Goal: Information Seeking & Learning: Learn about a topic

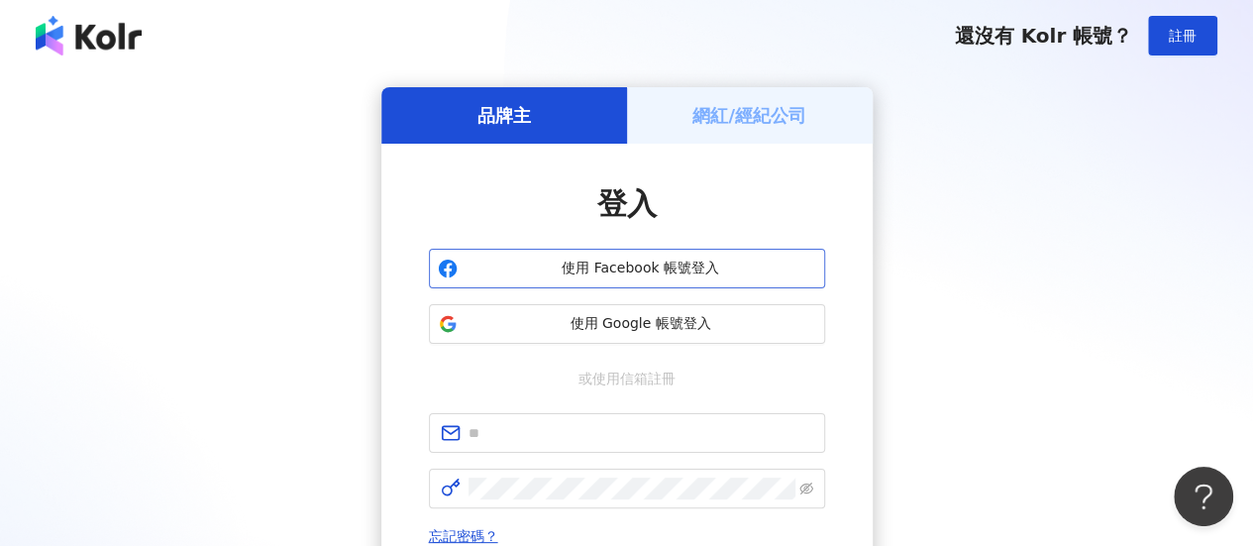
click at [586, 263] on span "使用 Facebook 帳號登入" at bounding box center [640, 268] width 351 height 20
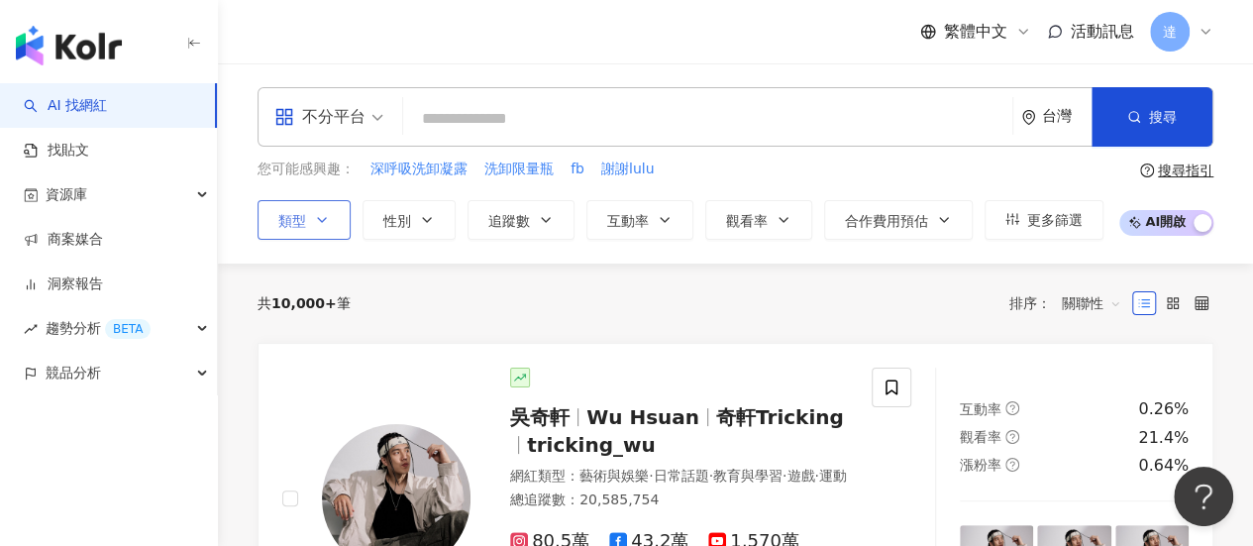
click at [323, 222] on icon "button" at bounding box center [322, 220] width 16 height 16
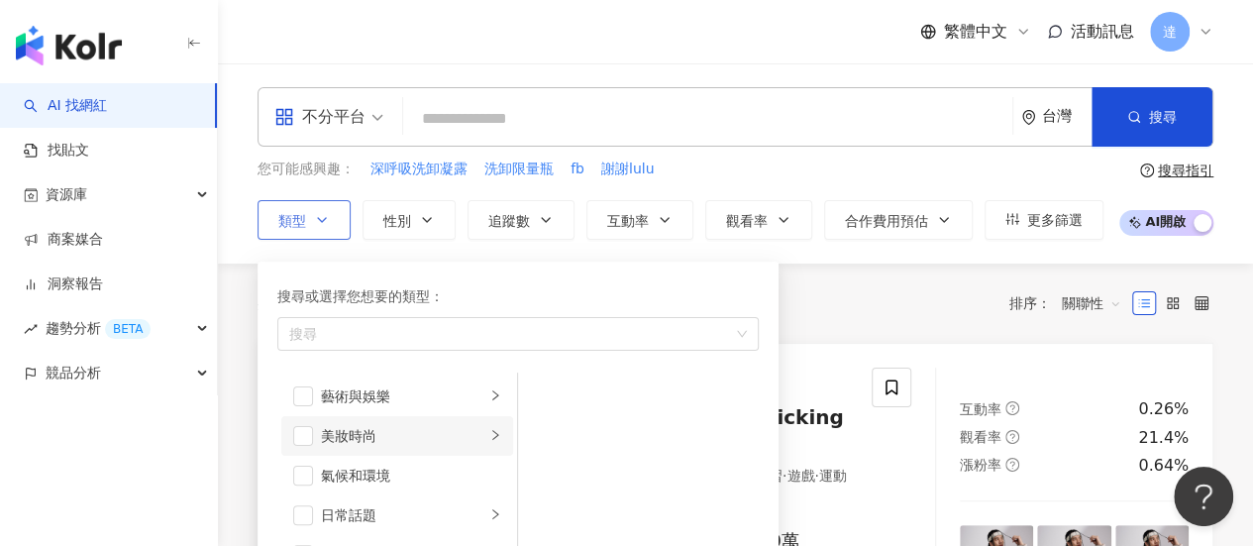
click at [358, 440] on div "美妝時尚" at bounding box center [403, 436] width 164 height 22
click at [545, 401] on span "button" at bounding box center [544, 396] width 20 height 20
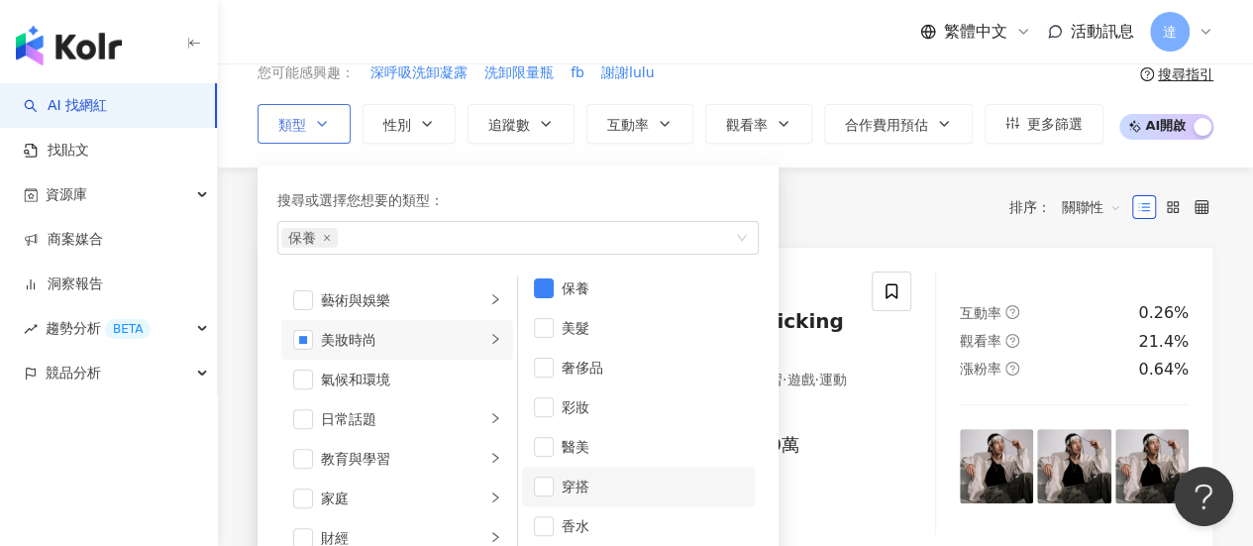
scroll to position [99, 0]
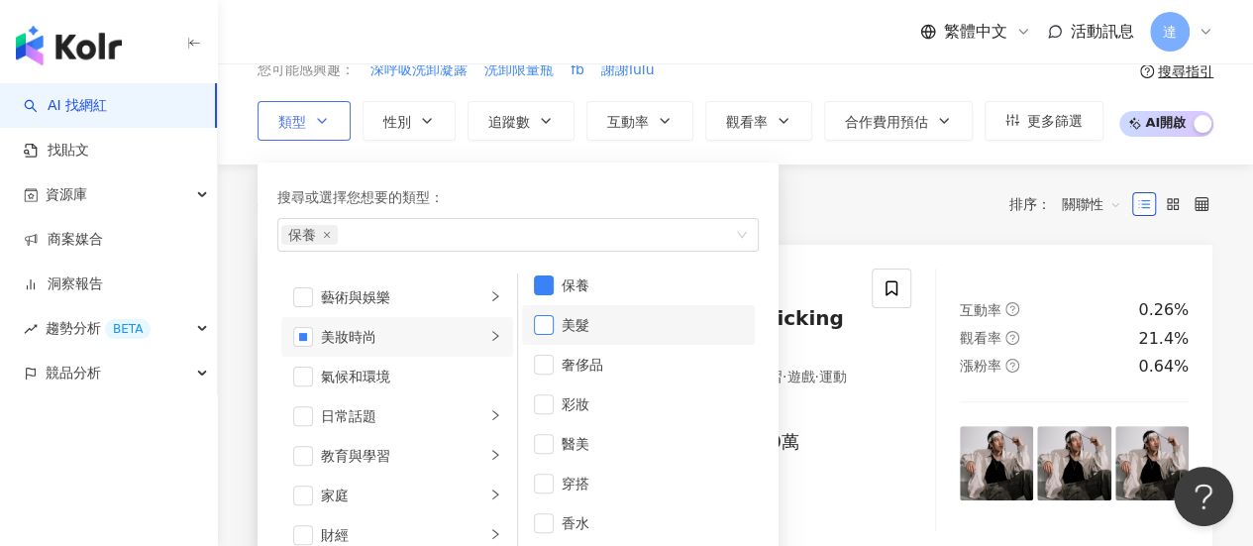
click at [539, 325] on span "button" at bounding box center [544, 325] width 20 height 20
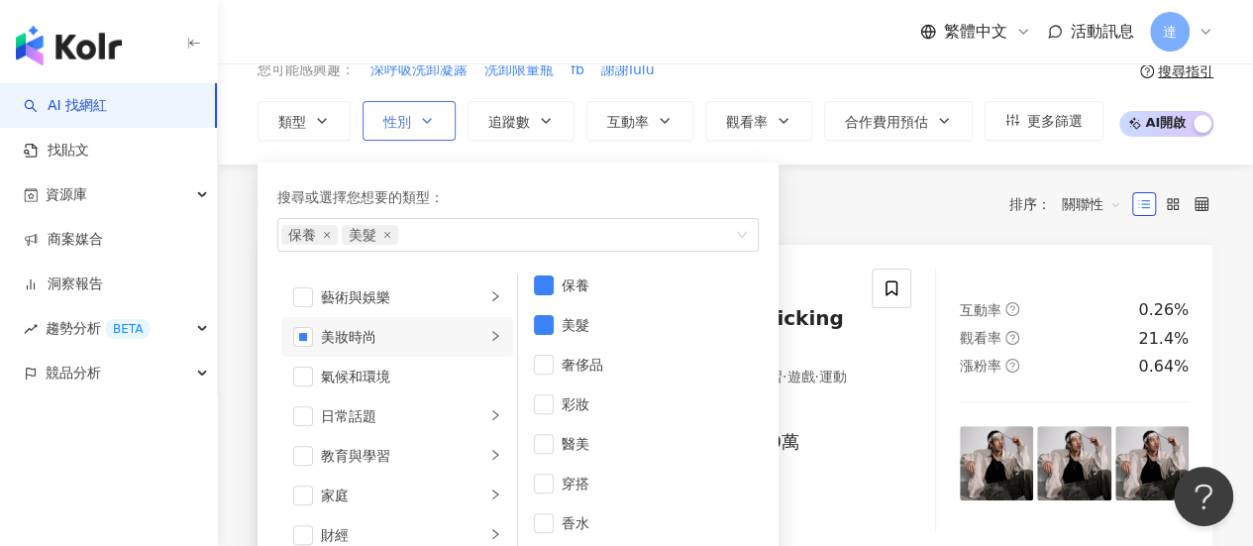
click at [391, 114] on span "性別" at bounding box center [397, 122] width 28 height 16
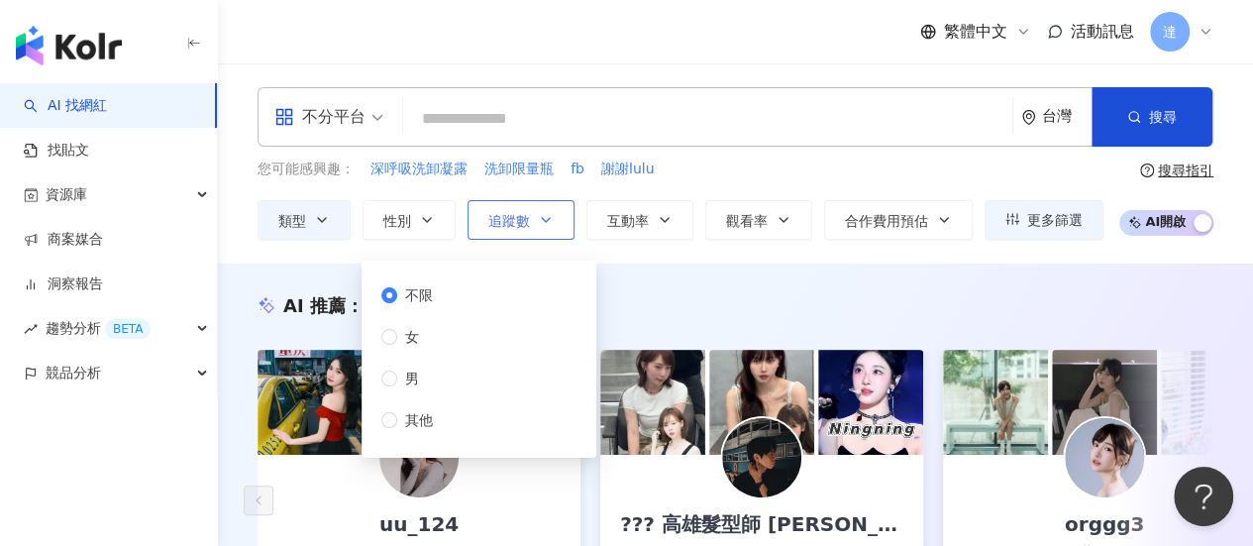
click at [508, 223] on span "追蹤數" at bounding box center [509, 221] width 42 height 16
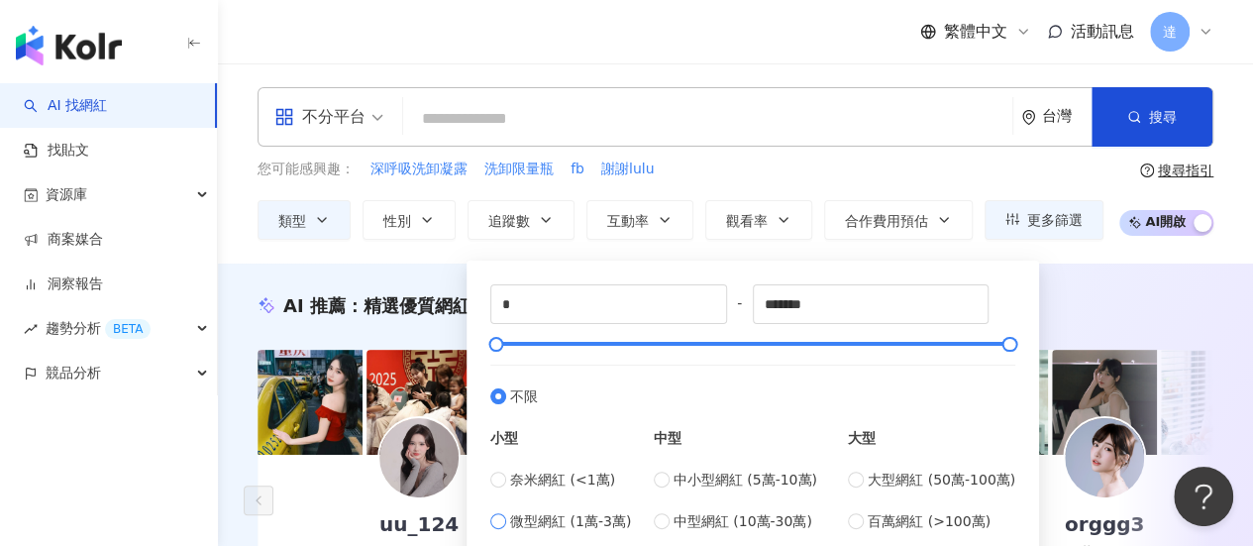
scroll to position [198, 0]
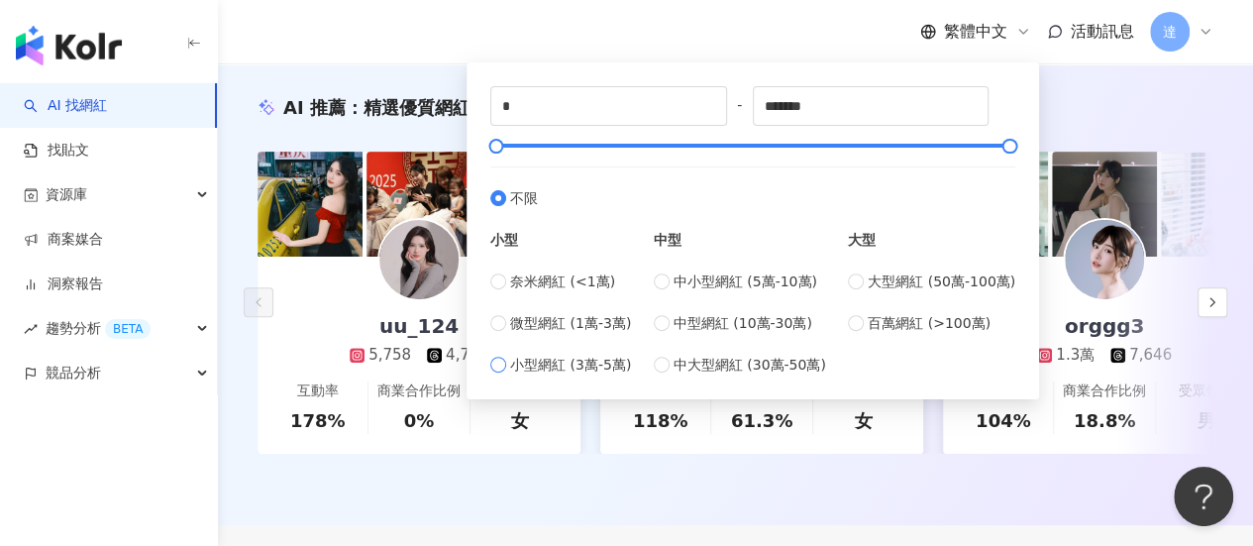
click at [510, 366] on span "小型網紅 (3萬-5萬)" at bounding box center [570, 365] width 121 height 22
type input "*****"
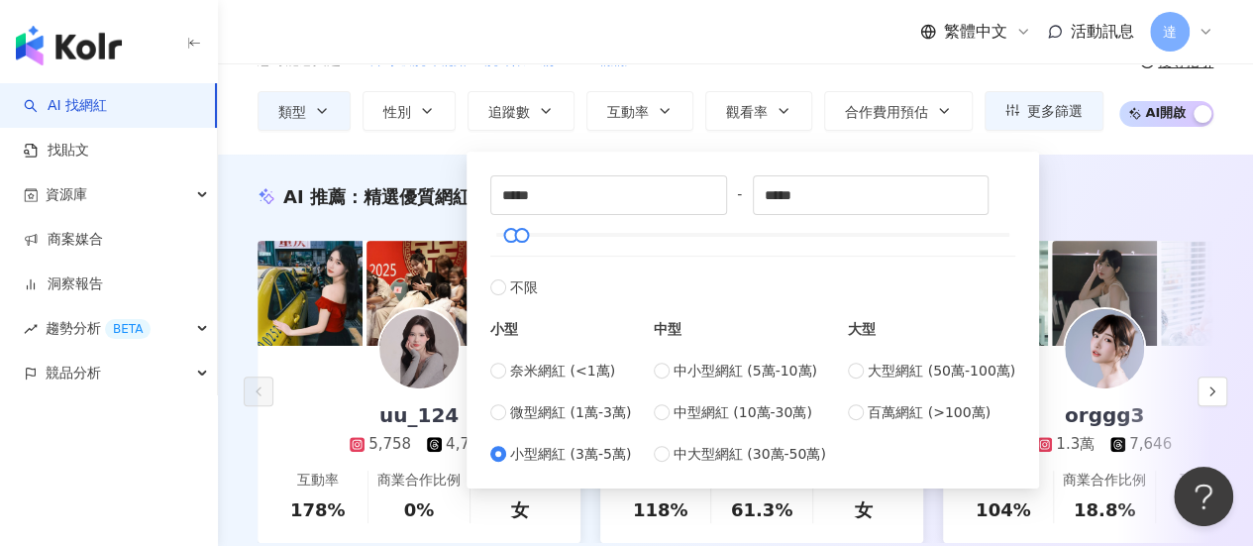
scroll to position [0, 0]
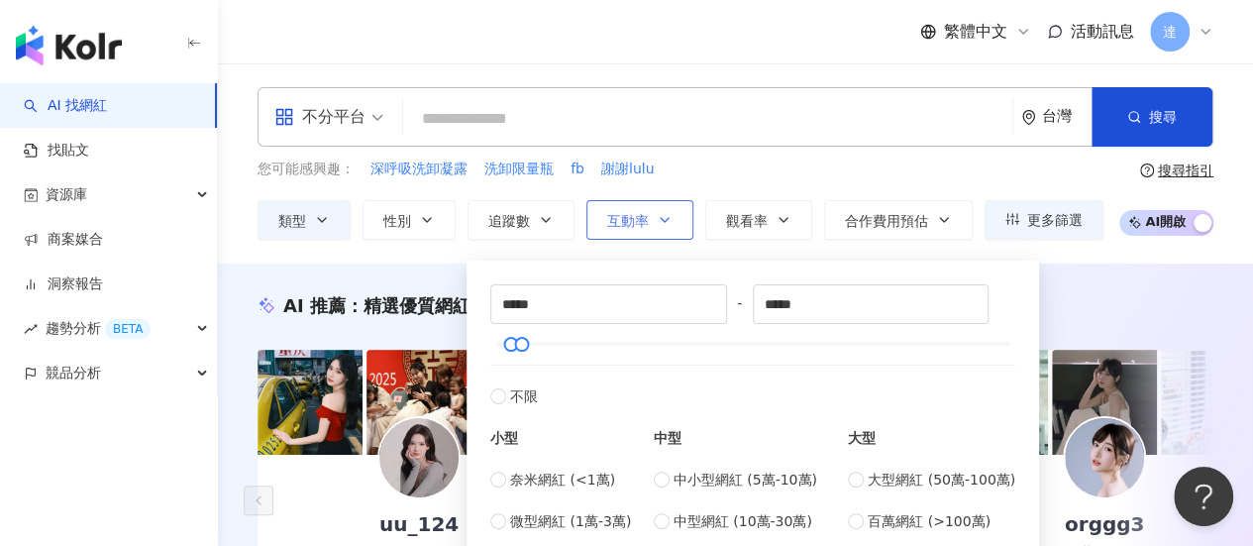
click at [638, 225] on span "互動率" at bounding box center [628, 221] width 42 height 16
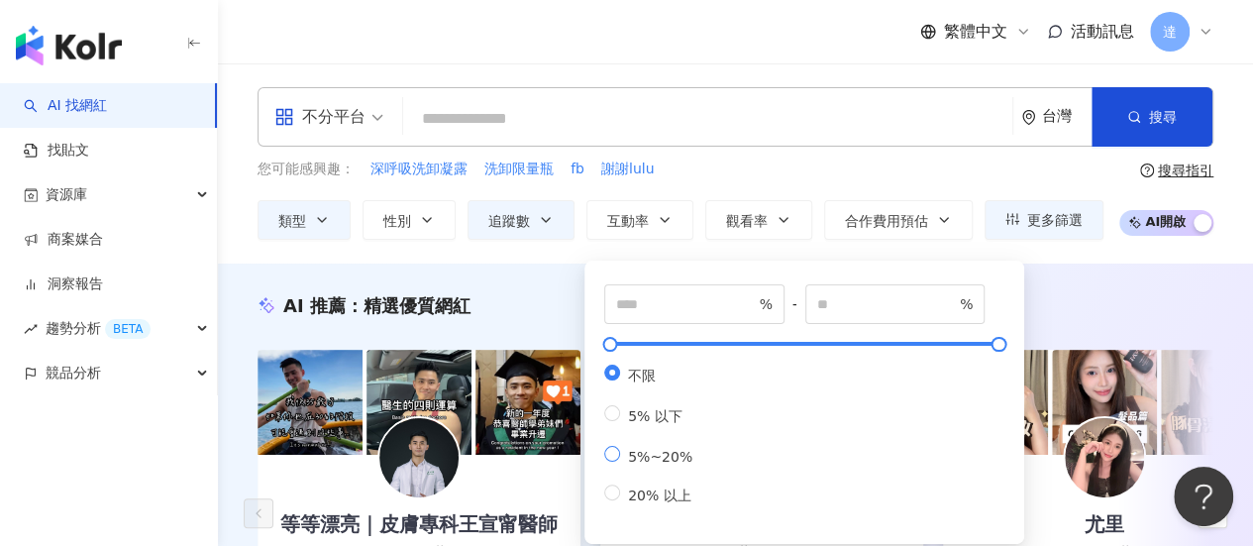
click at [638, 461] on span "5%~20%" at bounding box center [660, 457] width 80 height 16
type input "*"
type input "**"
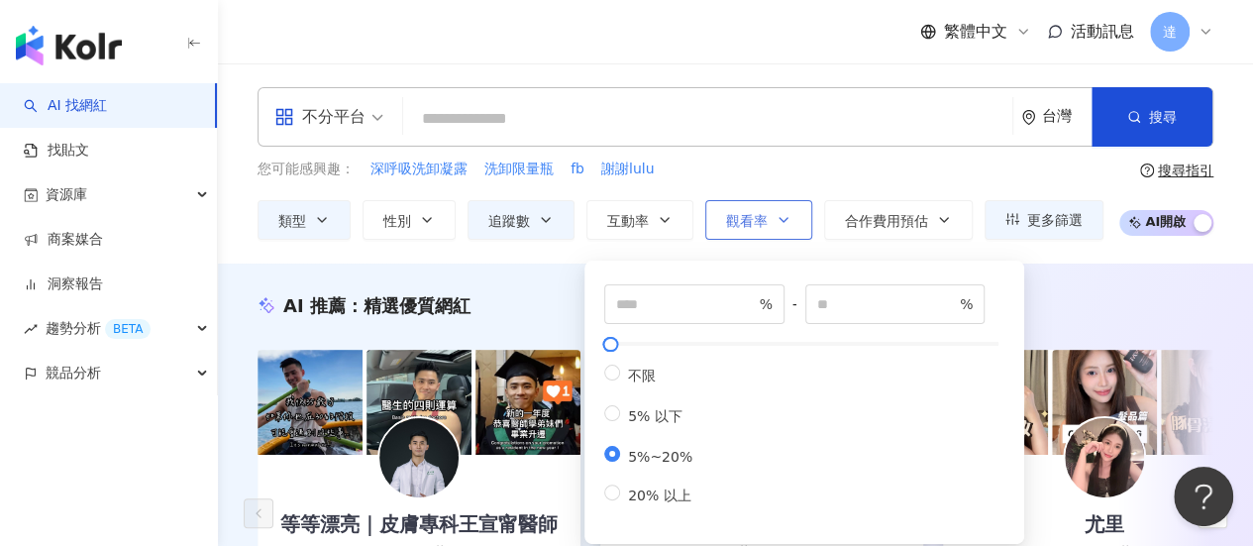
click at [778, 218] on icon "button" at bounding box center [783, 220] width 16 height 16
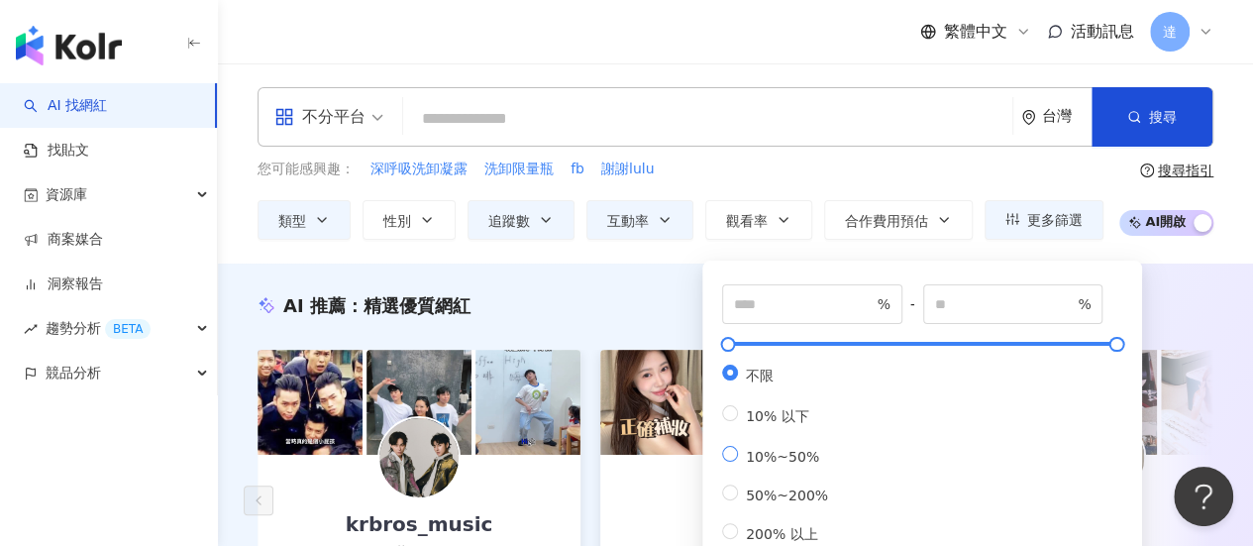
click at [788, 464] on span "10%~50%" at bounding box center [782, 457] width 89 height 16
type input "**"
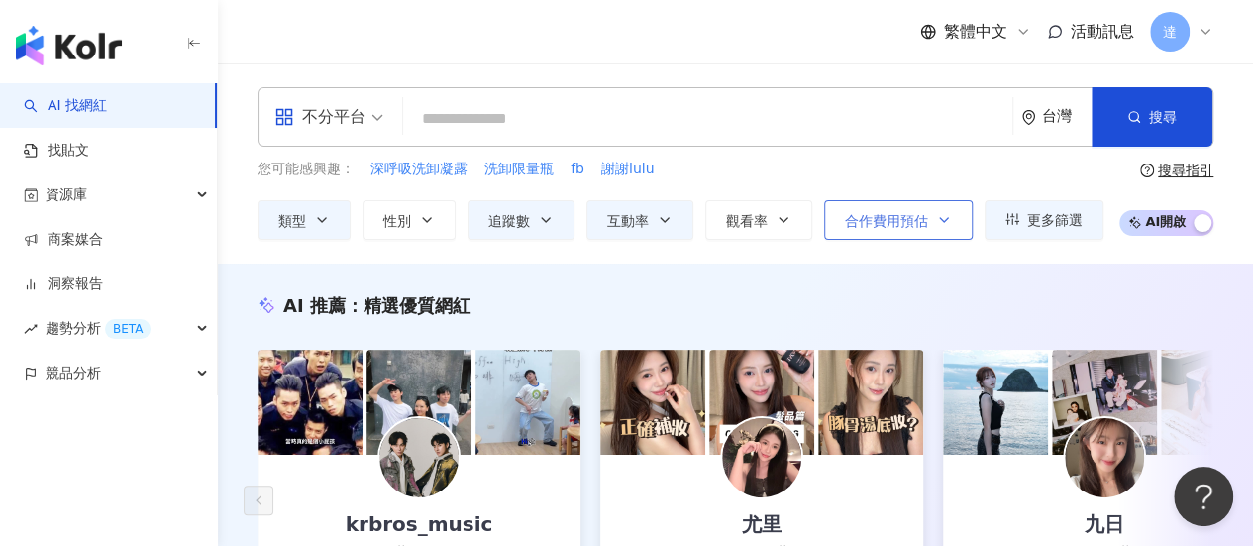
click at [897, 223] on span "合作費用預估" at bounding box center [886, 221] width 83 height 16
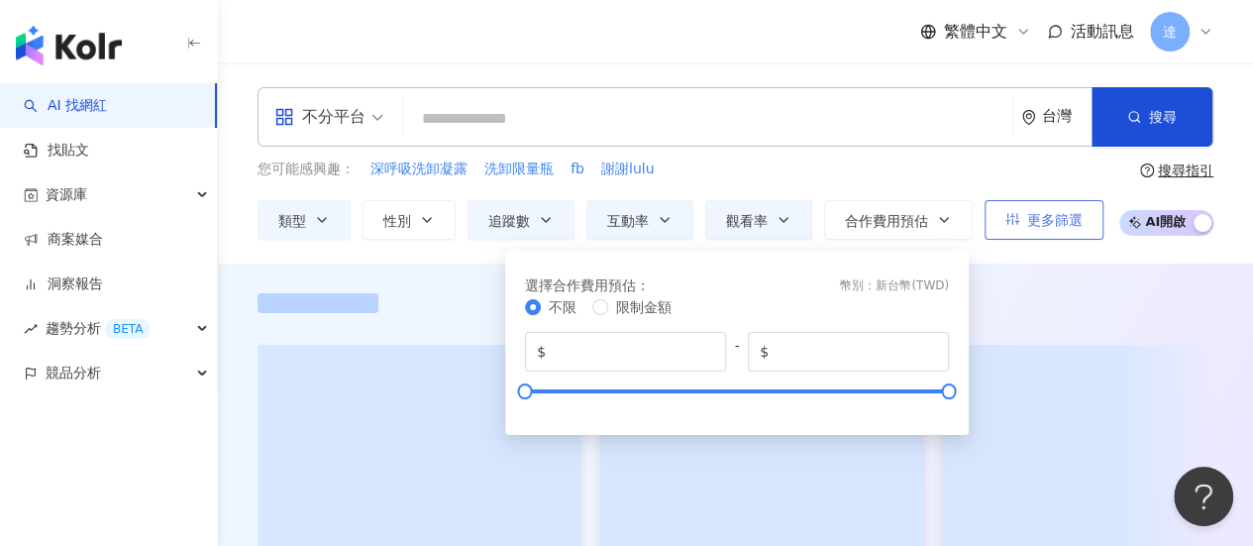
click at [1036, 213] on span "更多篩選" at bounding box center [1054, 220] width 55 height 16
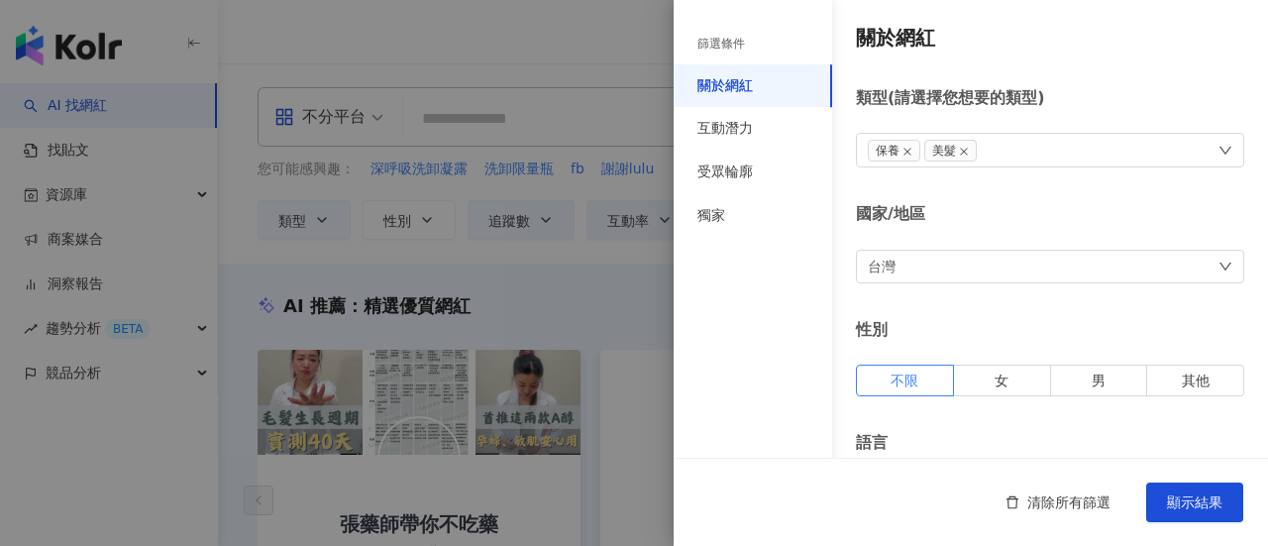
click at [513, 247] on div at bounding box center [634, 273] width 1268 height 546
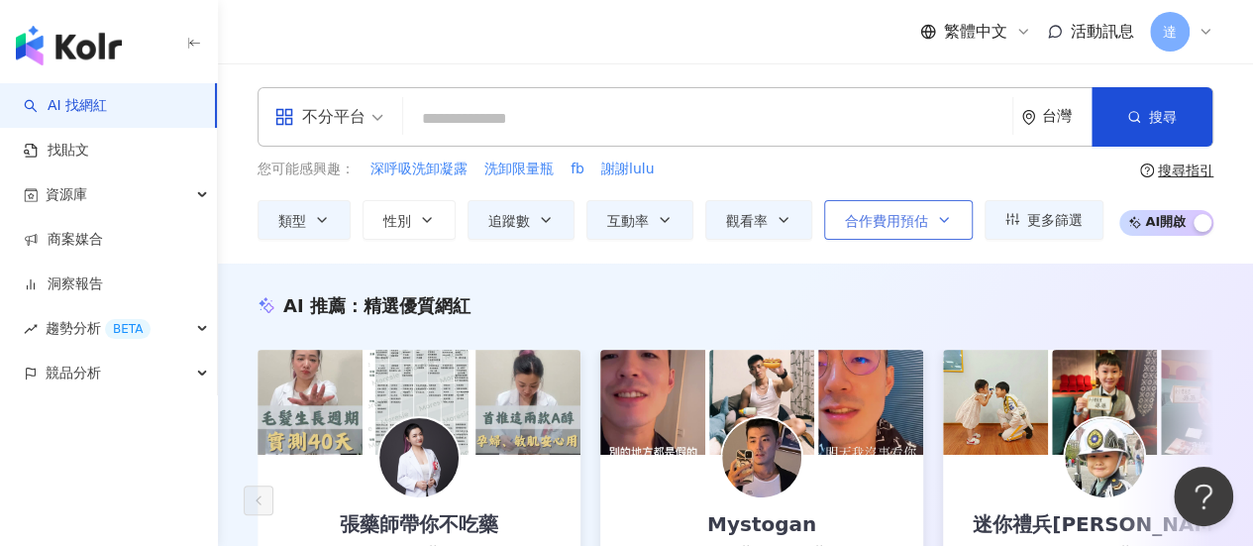
click at [858, 233] on button "合作費用預估" at bounding box center [898, 220] width 149 height 40
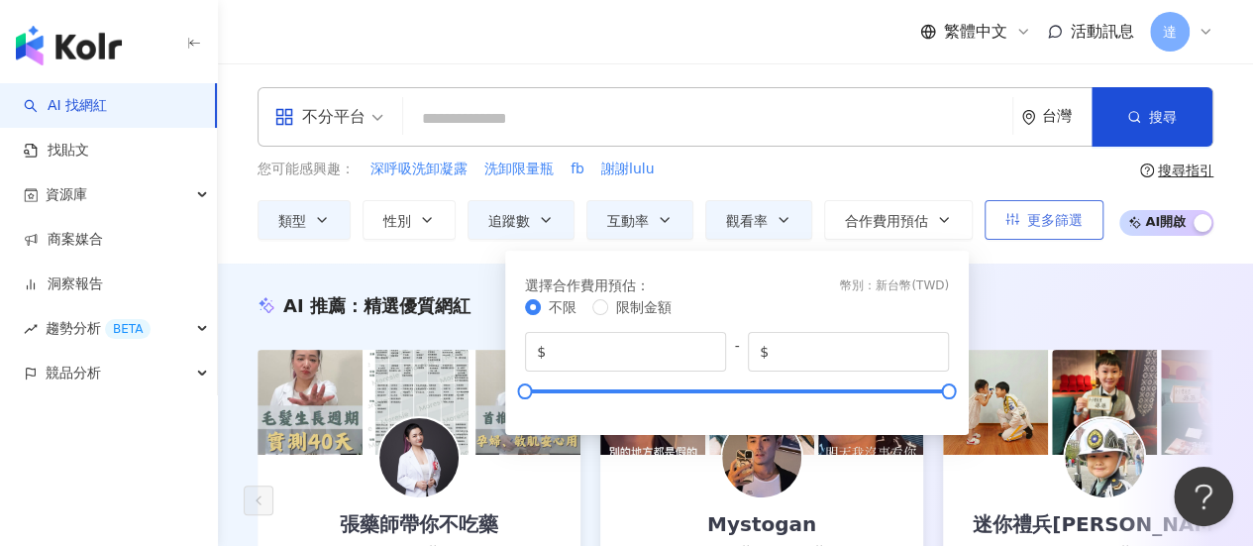
click at [1071, 222] on span "更多篩選" at bounding box center [1054, 220] width 55 height 16
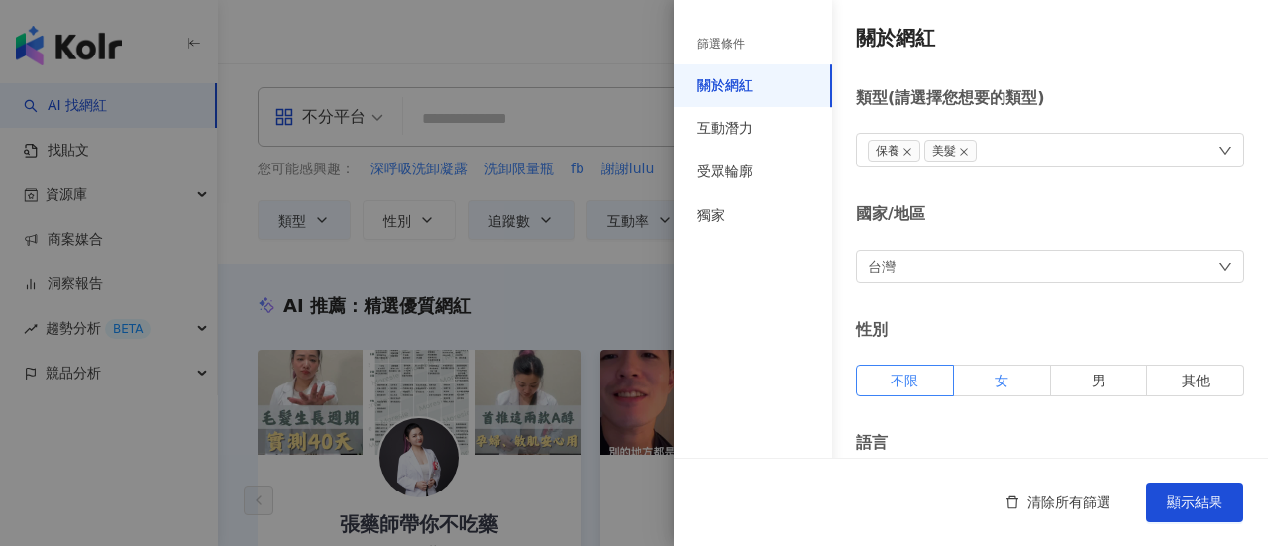
click at [974, 382] on label "女" at bounding box center [1002, 380] width 97 height 32
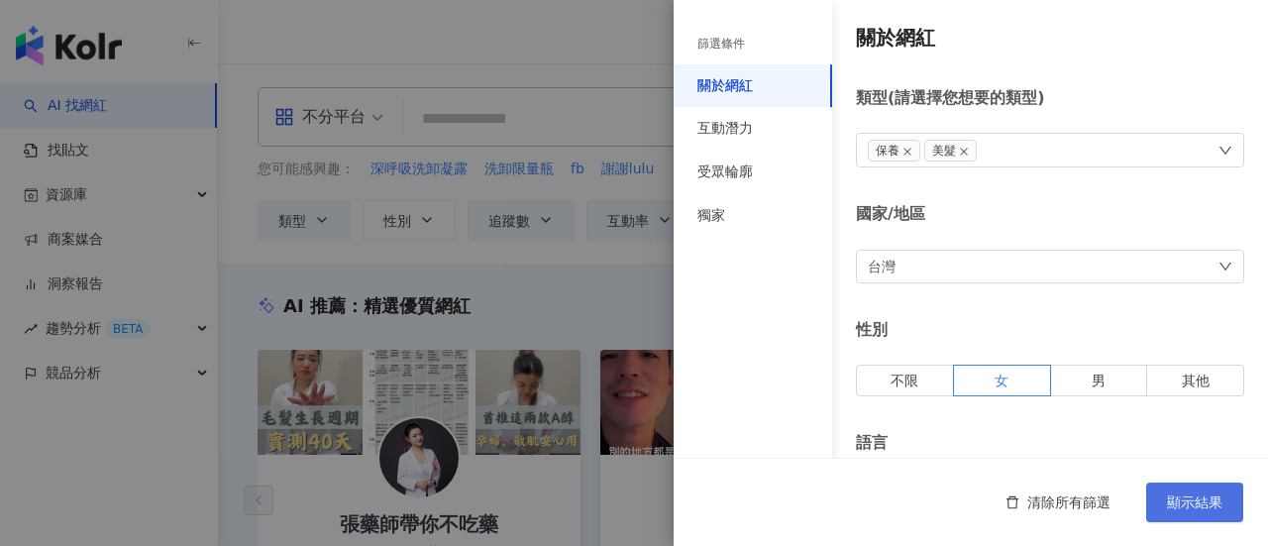
click at [1203, 508] on span "顯示結果" at bounding box center [1194, 502] width 55 height 16
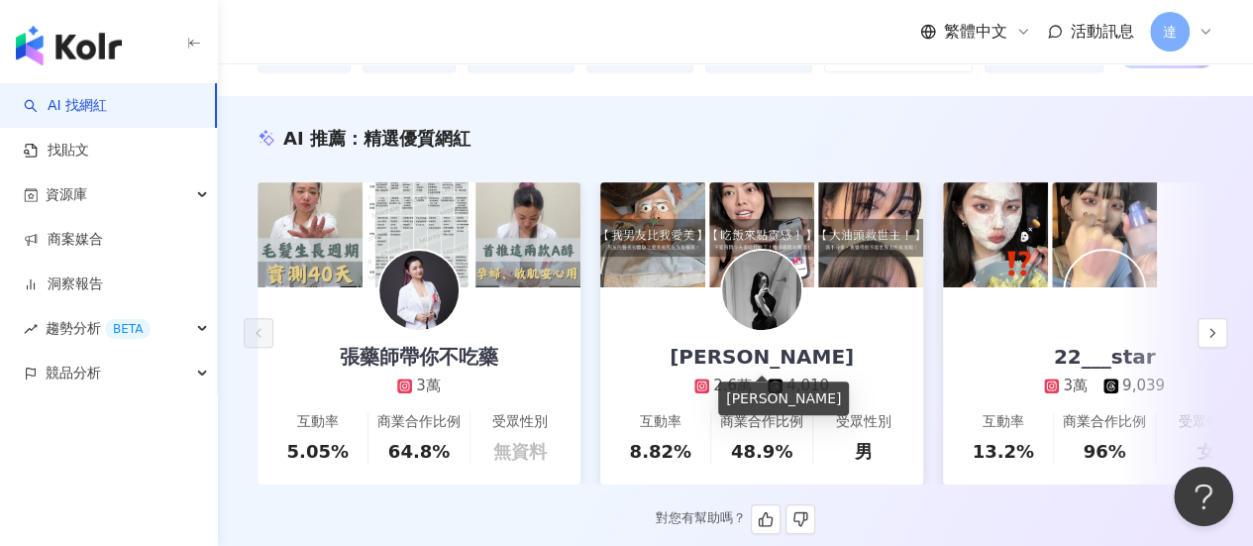
scroll to position [198, 0]
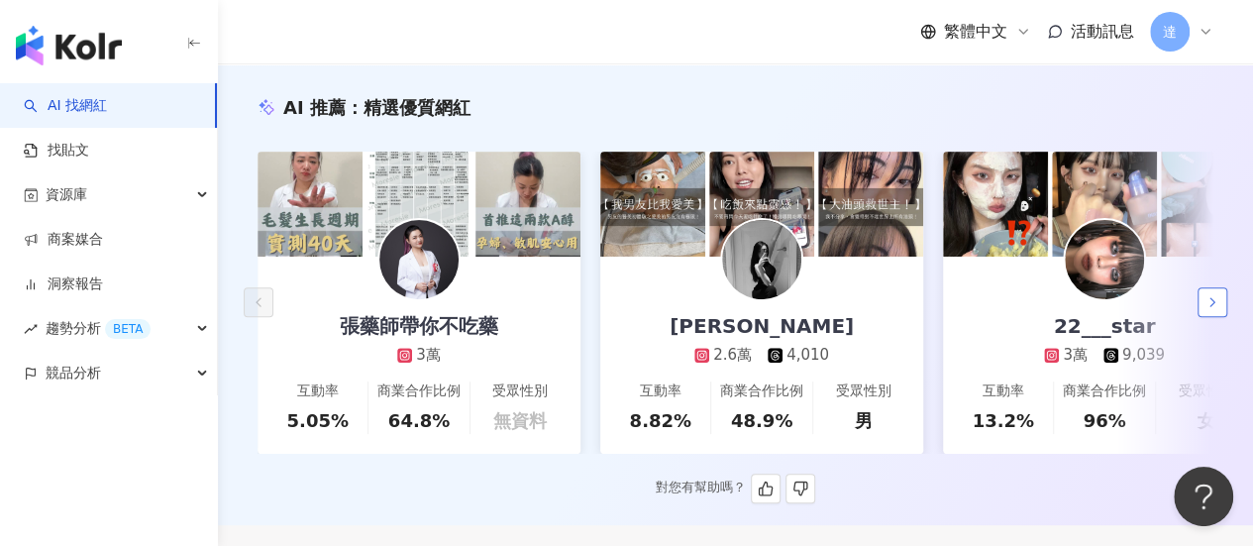
click at [1206, 310] on icon "button" at bounding box center [1212, 302] width 16 height 16
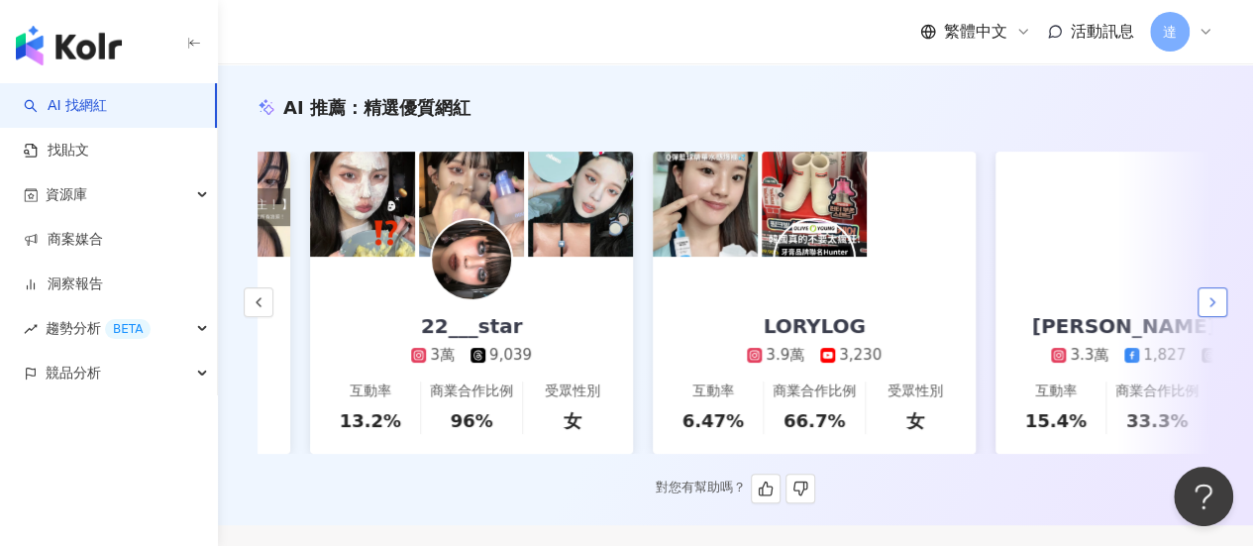
scroll to position [0, 685]
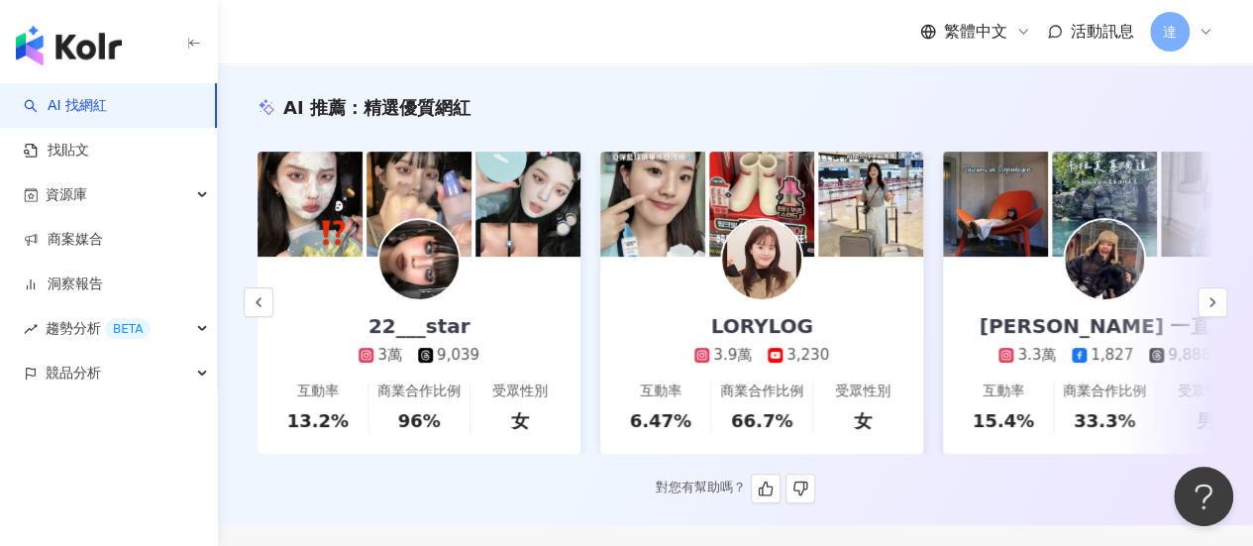
click at [731, 277] on img at bounding box center [761, 259] width 79 height 79
click at [1117, 266] on img at bounding box center [1104, 259] width 79 height 79
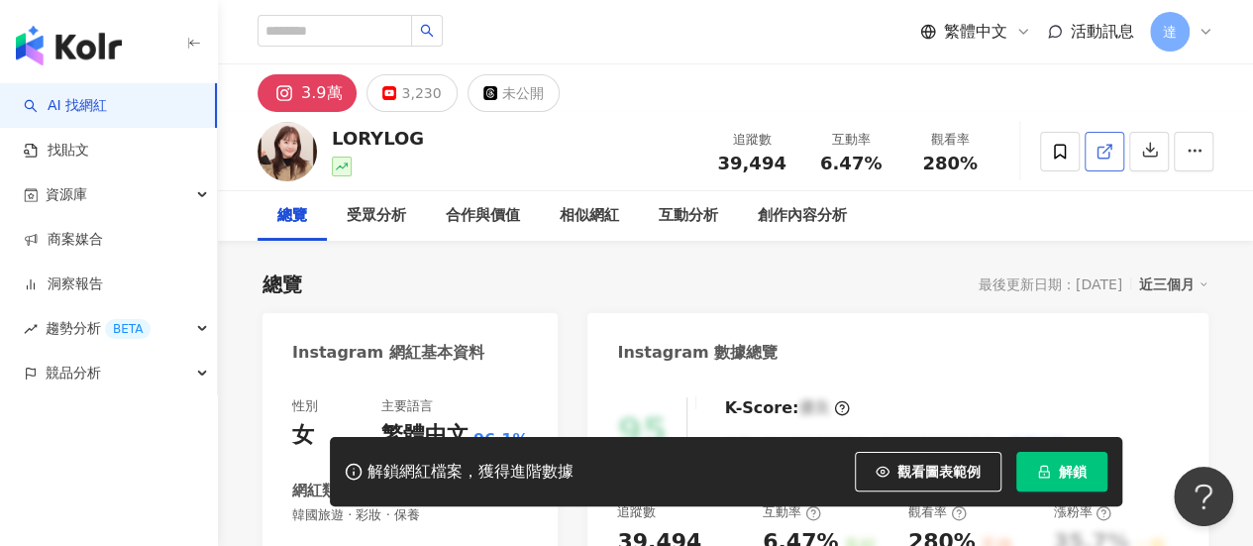
click at [1100, 150] on icon at bounding box center [1104, 152] width 18 height 18
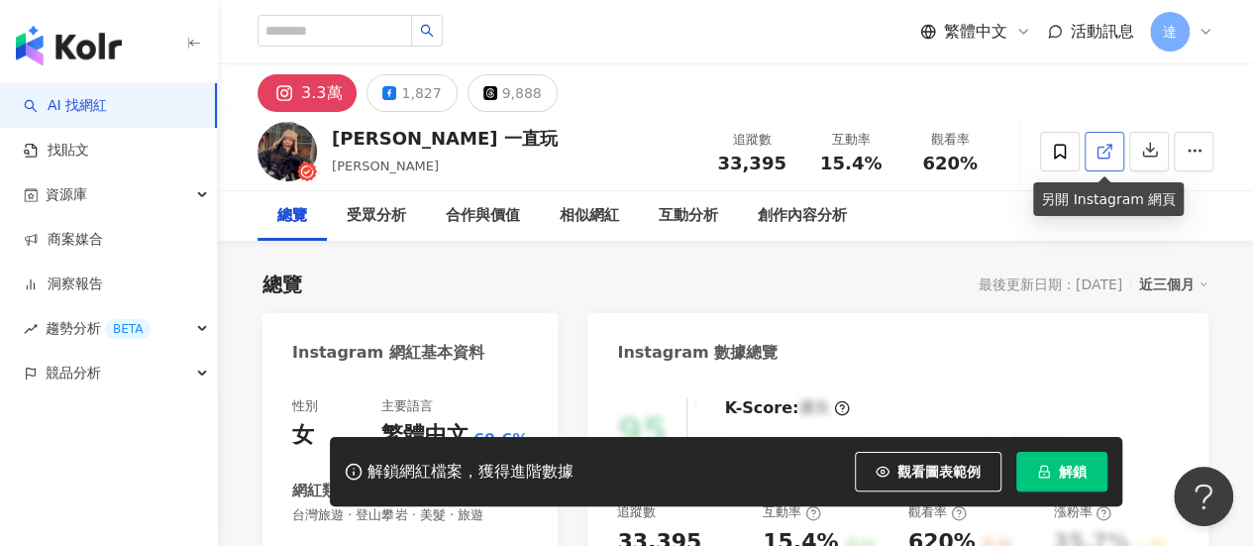
click at [1109, 153] on icon at bounding box center [1104, 152] width 18 height 18
